Goal: Check status: Check status

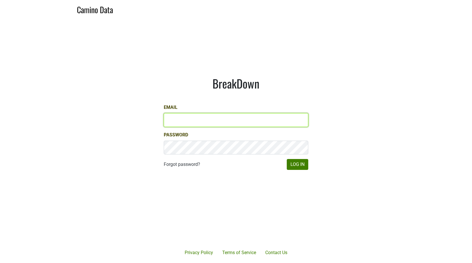
click at [210, 117] on input "Email" at bounding box center [236, 120] width 145 height 14
type input "[EMAIL_ADDRESS][DOMAIN_NAME]"
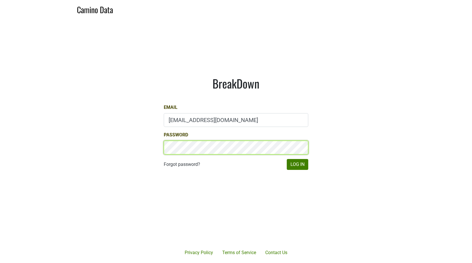
click at [287, 159] on button "Log In" at bounding box center [298, 164] width 22 height 11
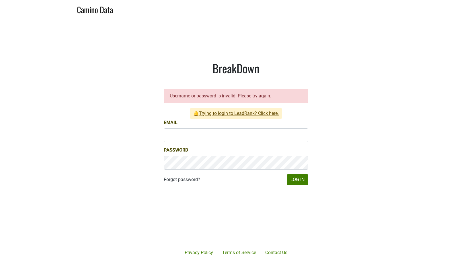
click at [228, 125] on div "Email" at bounding box center [236, 130] width 145 height 23
click at [220, 134] on input "Email" at bounding box center [236, 136] width 145 height 14
type input "[EMAIL_ADDRESS][DOMAIN_NAME]"
click at [299, 181] on button "Log In" at bounding box center [298, 180] width 22 height 11
click at [225, 136] on input "Email" at bounding box center [236, 136] width 145 height 14
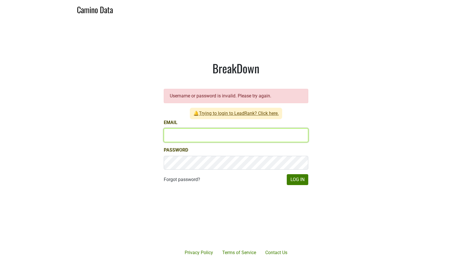
type input "[EMAIL_ADDRESS][DOMAIN_NAME]"
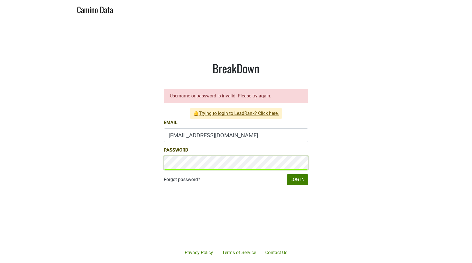
click at [287, 175] on button "Log In" at bounding box center [298, 180] width 22 height 11
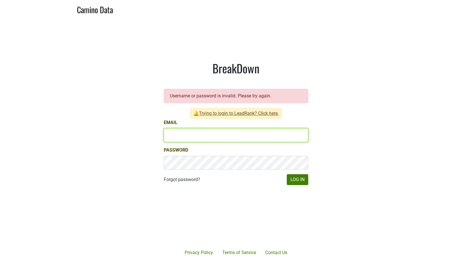
click at [218, 141] on input "Email" at bounding box center [236, 136] width 145 height 14
type input "dane@ashesdiamonds.com"
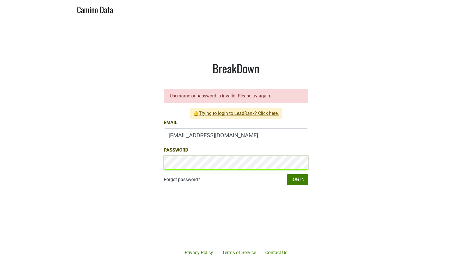
click at [287, 175] on button "Log In" at bounding box center [298, 180] width 22 height 11
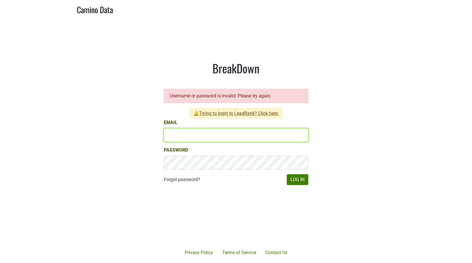
click at [181, 136] on input "Email" at bounding box center [236, 136] width 145 height 14
type input "[EMAIL_ADDRESS][DOMAIN_NAME]"
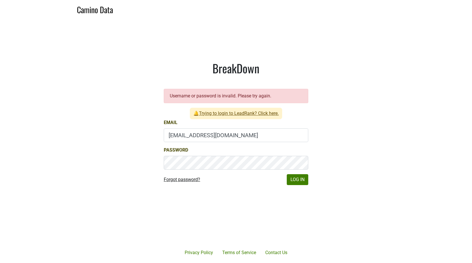
click at [184, 181] on link "Forgot password?" at bounding box center [182, 180] width 36 height 7
click at [305, 177] on button "Log In" at bounding box center [298, 180] width 22 height 11
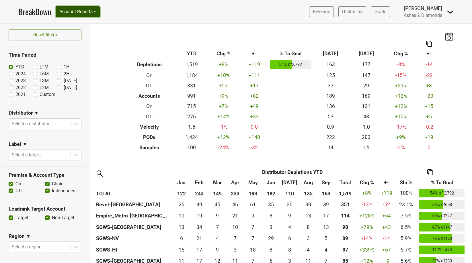
click at [100, 13] on button "Account Reports" at bounding box center [78, 11] width 44 height 11
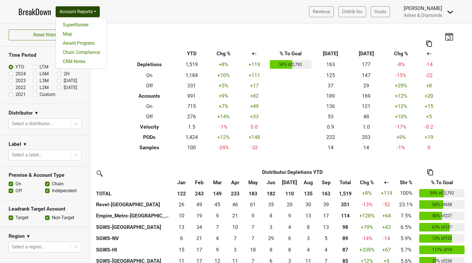
click at [131, 10] on nav "BreakDown Account Reports SuperRanker Map Award Progress Chain Compliance CRM N…" at bounding box center [236, 12] width 445 height 24
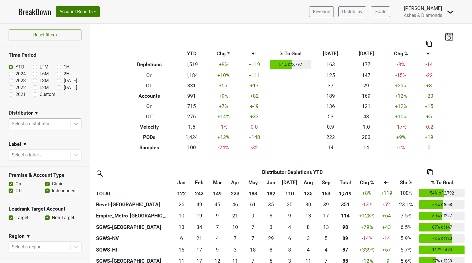
click at [73, 125] on icon at bounding box center [76, 124] width 6 height 6
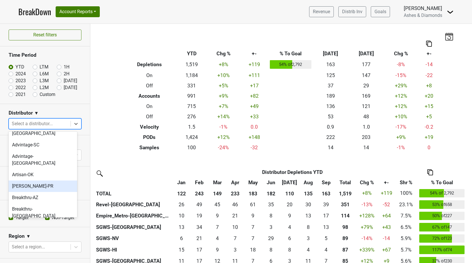
scroll to position [12, 0]
click at [48, 192] on div "Breakthru-AZ" at bounding box center [43, 197] width 69 height 11
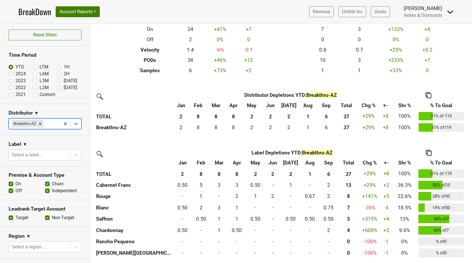
scroll to position [0, 0]
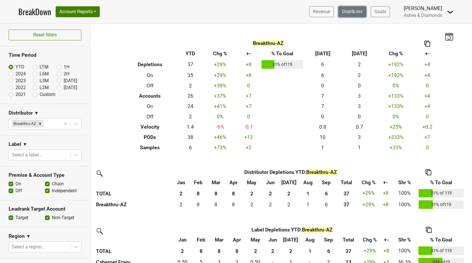
click at [361, 14] on link "Distrib Inv" at bounding box center [353, 11] width 28 height 11
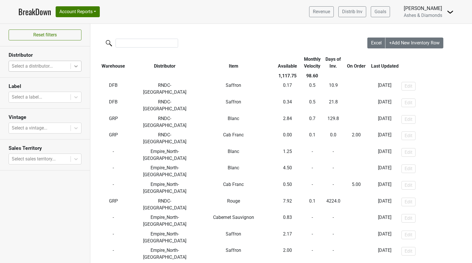
click at [76, 71] on div at bounding box center [76, 66] width 10 height 10
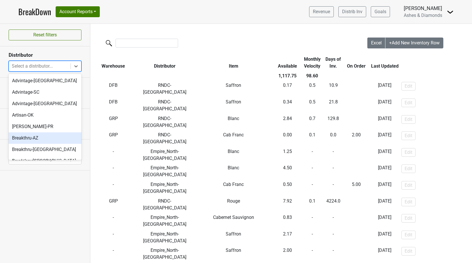
click at [48, 136] on div "Breakthru-AZ" at bounding box center [45, 138] width 73 height 11
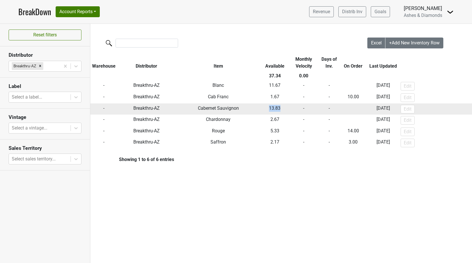
drag, startPoint x: 280, startPoint y: 106, endPoint x: 270, endPoint y: 104, distance: 10.3
click at [270, 104] on td "13.83" at bounding box center [275, 109] width 28 height 11
